Goal: Transaction & Acquisition: Purchase product/service

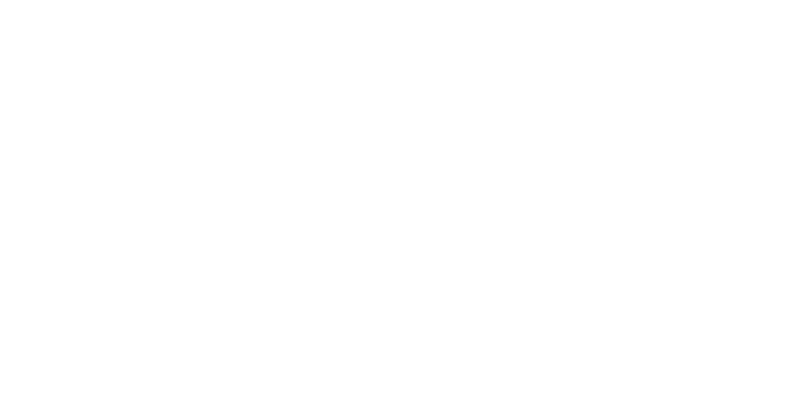
click at [558, 302] on div at bounding box center [400, 198] width 801 height 397
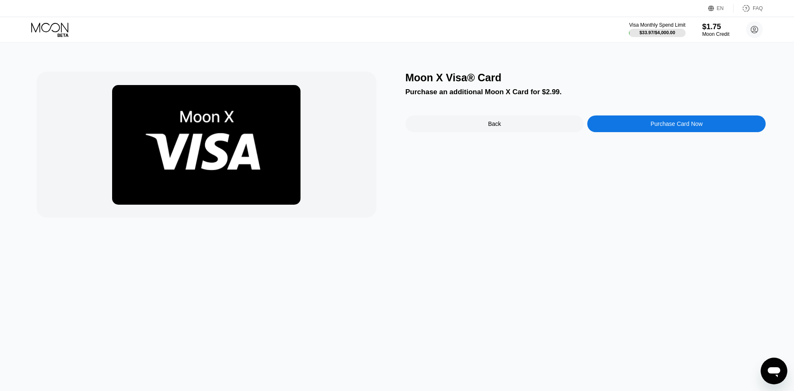
click at [639, 127] on div "Purchase Card Now" at bounding box center [677, 124] width 178 height 17
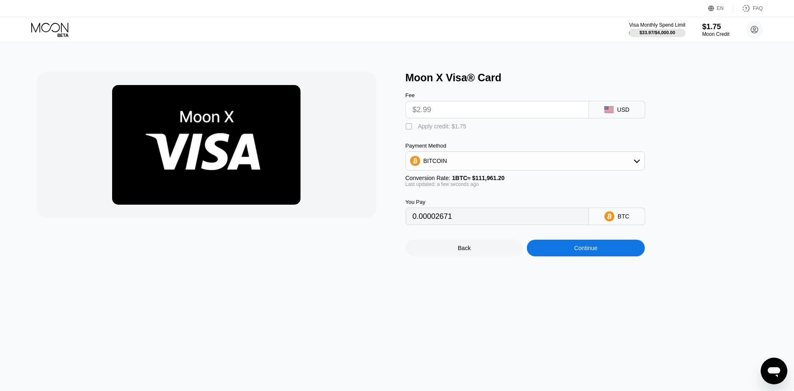
click at [490, 125] on div " Apply credit: $1.75" at bounding box center [539, 124] width 267 height 13
click at [465, 118] on input "$2.99" at bounding box center [497, 109] width 169 height 17
click at [449, 113] on input "$2.99" at bounding box center [497, 109] width 169 height 17
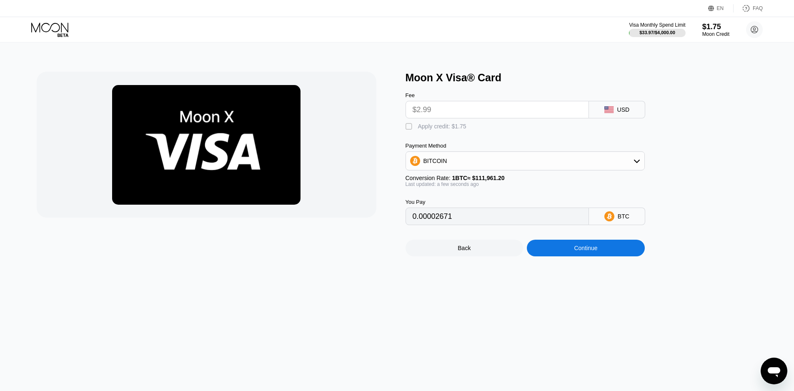
click at [449, 113] on input "$2.99" at bounding box center [497, 109] width 169 height 17
click at [517, 118] on input "$2.99" at bounding box center [497, 109] width 169 height 17
click at [491, 167] on div "BITCOIN" at bounding box center [525, 161] width 239 height 17
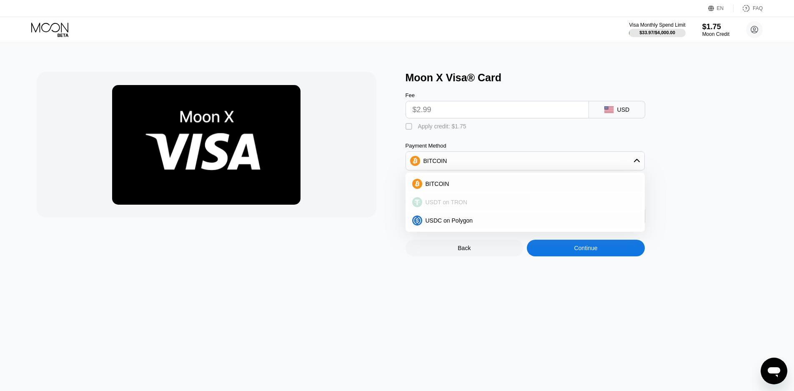
click at [478, 206] on div "USDT on TRON" at bounding box center [530, 202] width 216 height 7
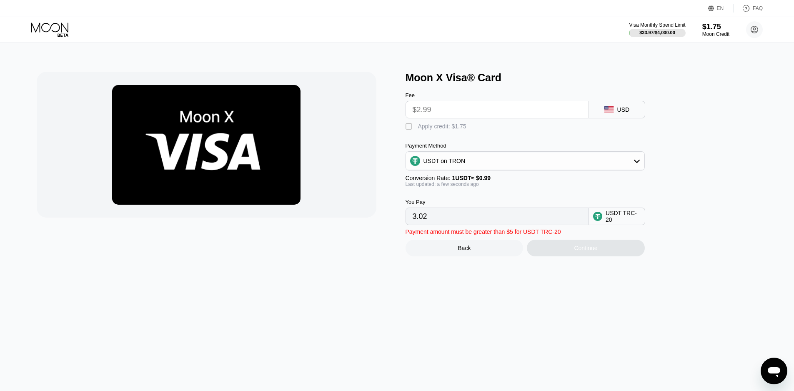
click at [507, 106] on input "$2.99" at bounding box center [497, 109] width 169 height 17
click at [438, 117] on input "$2.99" at bounding box center [497, 109] width 169 height 17
click at [418, 118] on input "$2.99" at bounding box center [497, 109] width 169 height 17
click at [635, 117] on div "USD" at bounding box center [617, 110] width 56 height 18
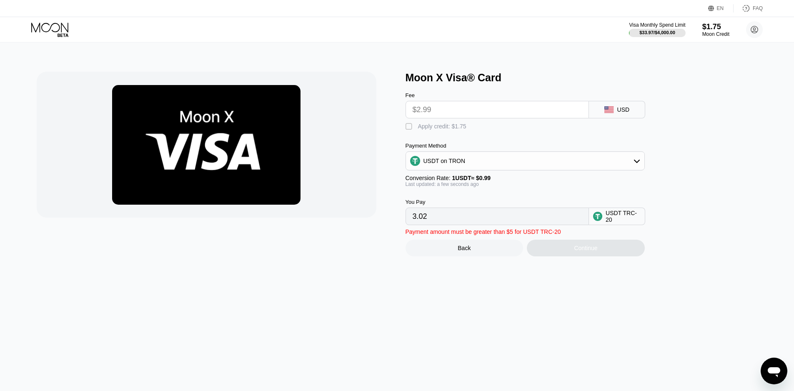
click at [519, 118] on input "$2.99" at bounding box center [497, 109] width 169 height 17
click at [410, 148] on div "Payment Method" at bounding box center [525, 146] width 239 height 6
click at [416, 130] on div " Apply credit: $1.75" at bounding box center [438, 127] width 65 height 8
click at [416, 130] on div " Apply credit: $1.75" at bounding box center [438, 127] width 65 height 8
type input "3.02"
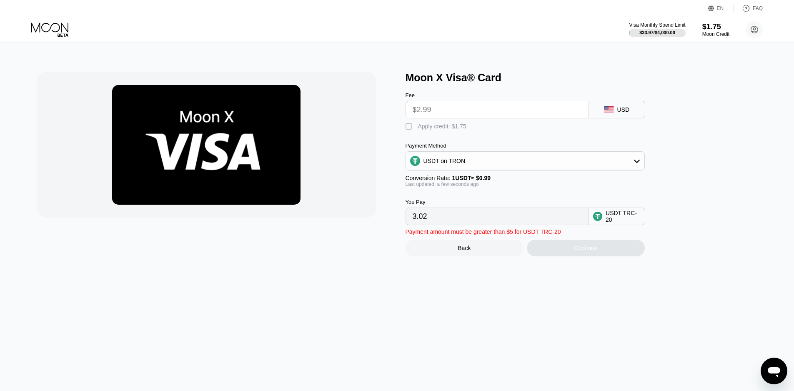
click at [470, 117] on input "$2.99" at bounding box center [497, 109] width 169 height 17
click at [533, 131] on div " Apply credit: $1.75" at bounding box center [539, 124] width 267 height 13
click at [509, 113] on input "$2.99" at bounding box center [497, 109] width 169 height 17
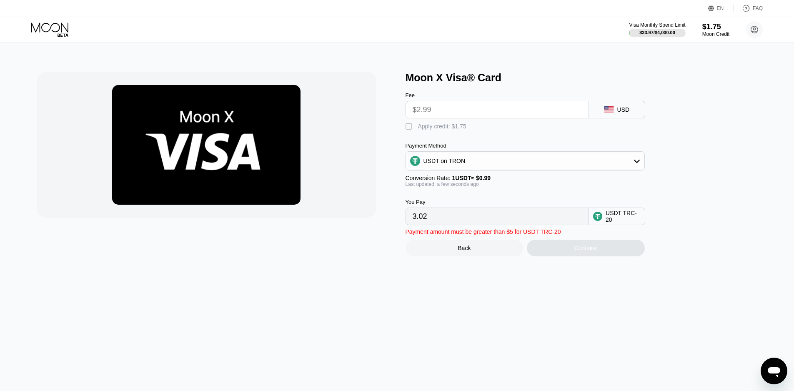
click at [509, 113] on input "$2.99" at bounding box center [497, 109] width 169 height 17
click at [506, 131] on div " Apply credit: $1.75" at bounding box center [539, 124] width 267 height 13
click at [510, 122] on div " Apply credit: $1.75" at bounding box center [539, 124] width 267 height 13
click at [510, 128] on div " Apply credit: $1.75" at bounding box center [539, 124] width 267 height 13
click at [513, 104] on input "$2.99" at bounding box center [497, 109] width 169 height 17
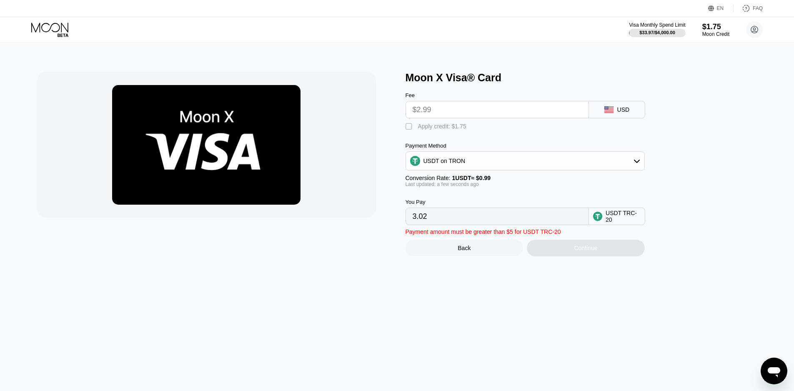
click at [502, 136] on div "Fee $2.99 USD  Apply credit: $1.75 Payment Method USDT on TRON Conversion Rate…" at bounding box center [539, 154] width 267 height 141
drag, startPoint x: 507, startPoint y: 116, endPoint x: 499, endPoint y: 139, distance: 24.1
click at [507, 116] on input "$2.99" at bounding box center [497, 109] width 169 height 17
drag, startPoint x: 499, startPoint y: 139, endPoint x: 505, endPoint y: 113, distance: 26.0
click at [499, 138] on div "Fee $2.99 USD  Apply credit: $1.75 Payment Method USDT on TRON Conversion Rate…" at bounding box center [539, 154] width 267 height 141
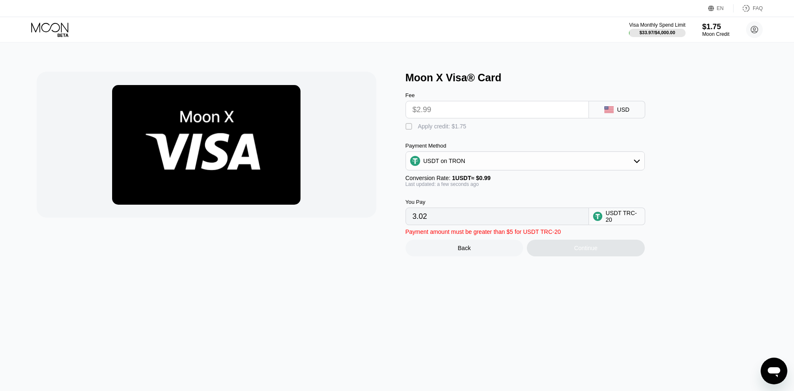
drag, startPoint x: 505, startPoint y: 113, endPoint x: 493, endPoint y: 141, distance: 29.7
click at [505, 115] on input "$2.99" at bounding box center [497, 109] width 169 height 17
drag, startPoint x: 493, startPoint y: 141, endPoint x: 502, endPoint y: 119, distance: 23.2
click at [494, 139] on div "Fee $2.99 USD  Apply credit: $1.75 Payment Method USDT on TRON Conversion Rate…" at bounding box center [539, 154] width 267 height 141
click at [513, 161] on div "USDT on TRON" at bounding box center [525, 161] width 239 height 17
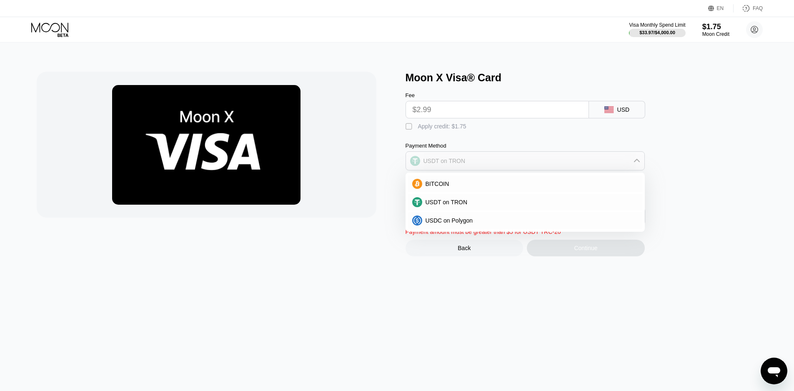
click at [513, 161] on div "USDT on TRON" at bounding box center [525, 161] width 239 height 17
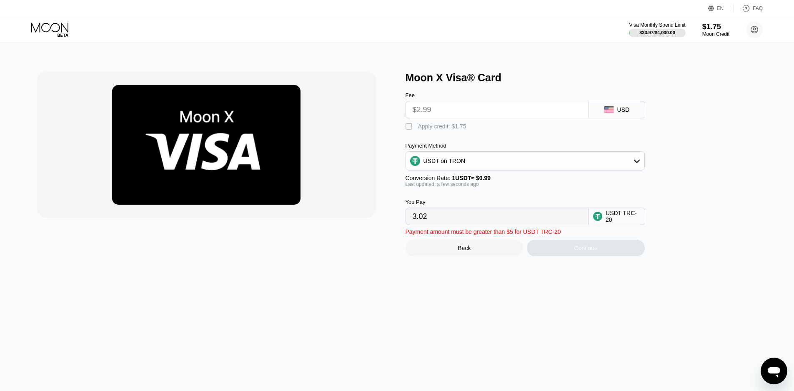
click at [626, 223] on div "USDT TRC-20" at bounding box center [623, 216] width 35 height 13
drag, startPoint x: 564, startPoint y: 227, endPoint x: 559, endPoint y: 227, distance: 5.4
click at [561, 225] on input "3.02" at bounding box center [497, 216] width 169 height 17
drag, startPoint x: 483, startPoint y: 259, endPoint x: 540, endPoint y: 246, distance: 58.0
click at [538, 240] on div "Payment amount must be greater than $5 for USDT TRC-20 Back Continue" at bounding box center [539, 240] width 267 height 31
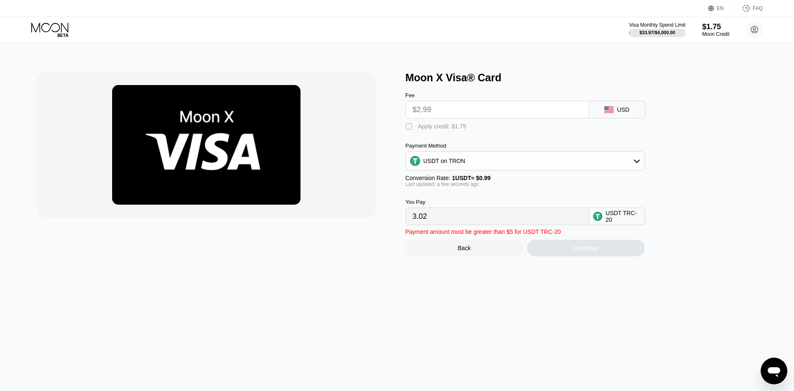
click at [579, 256] on div "Continue" at bounding box center [586, 248] width 118 height 17
click at [716, 36] on div "Moon Credit" at bounding box center [716, 34] width 28 height 6
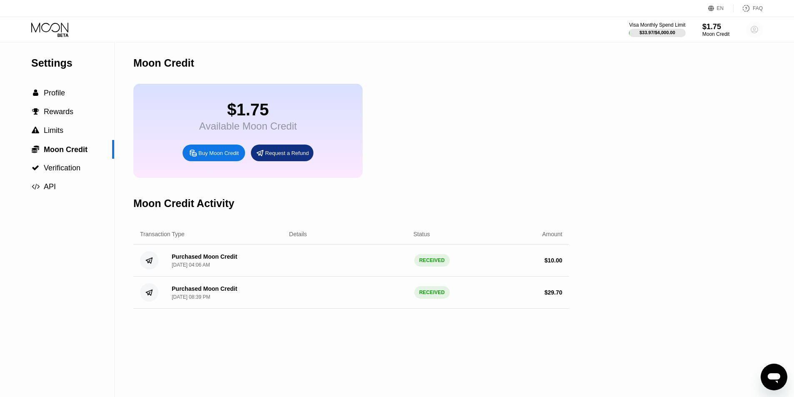
click at [760, 34] on circle at bounding box center [754, 29] width 17 height 17
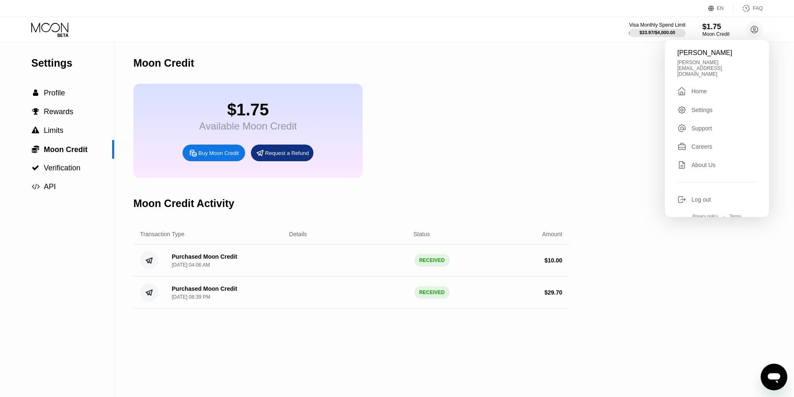
click at [686, 86] on div "" at bounding box center [682, 91] width 9 height 10
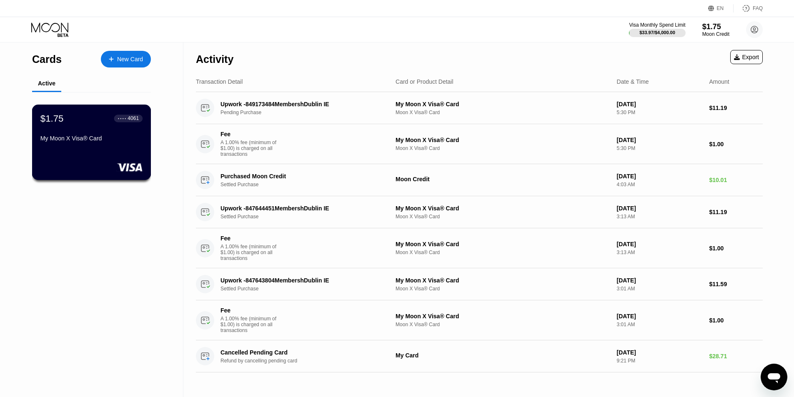
click at [89, 145] on div "My Moon X Visa® Card" at bounding box center [91, 140] width 102 height 10
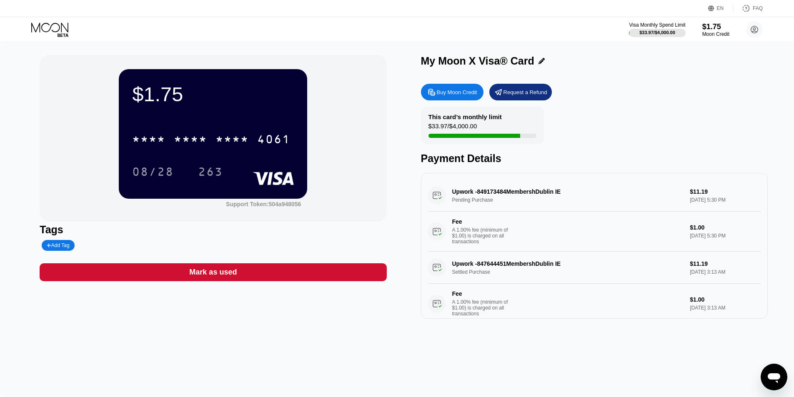
click at [52, 32] on icon at bounding box center [50, 30] width 39 height 15
